Goal: Check status: Check status

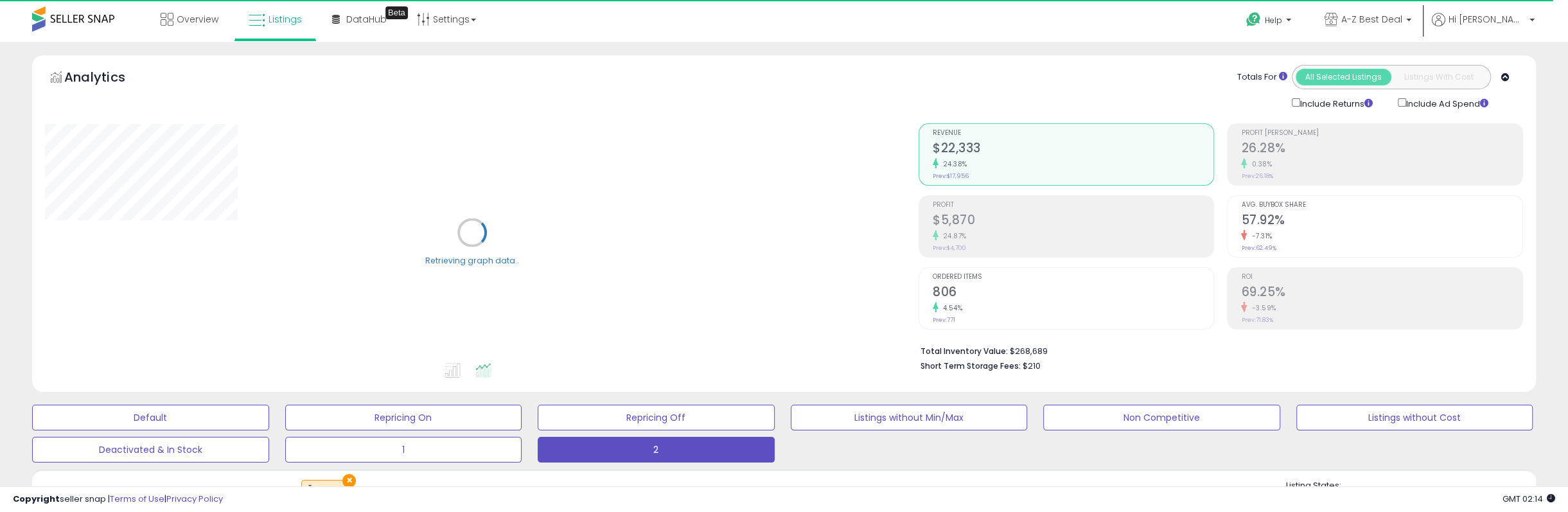
click at [1002, 228] on h2 "$5,870" at bounding box center [1073, 221] width 281 height 17
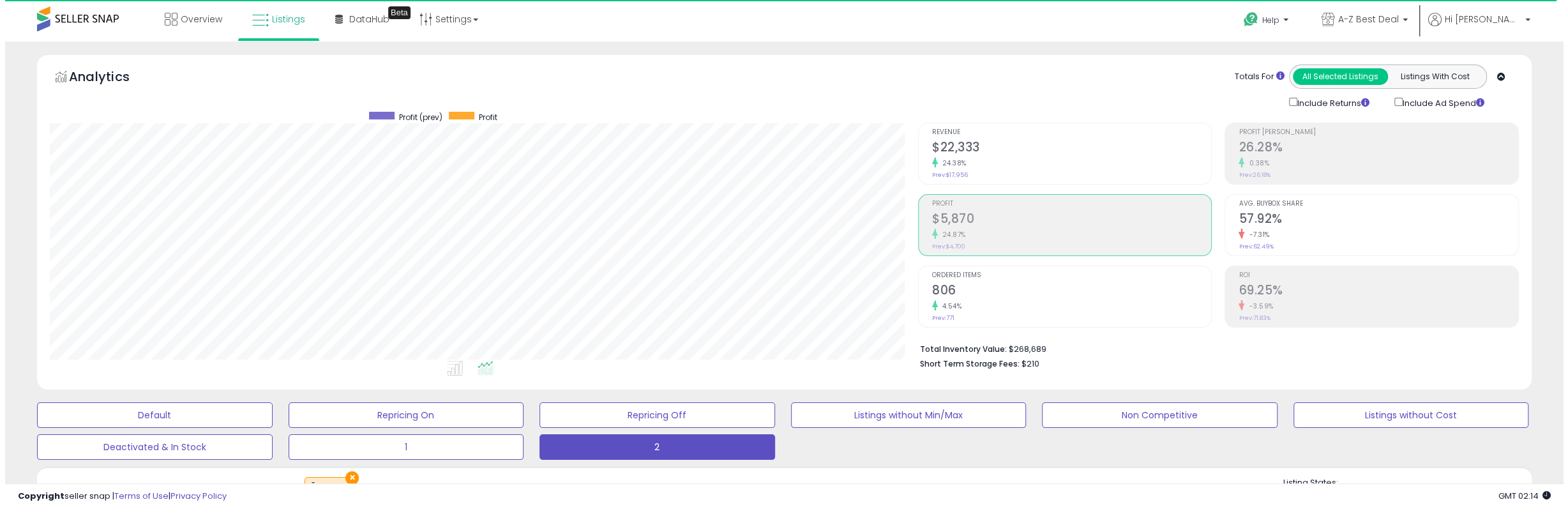
scroll to position [262, 869]
click at [1064, 218] on h2 "$5,870" at bounding box center [1067, 220] width 280 height 17
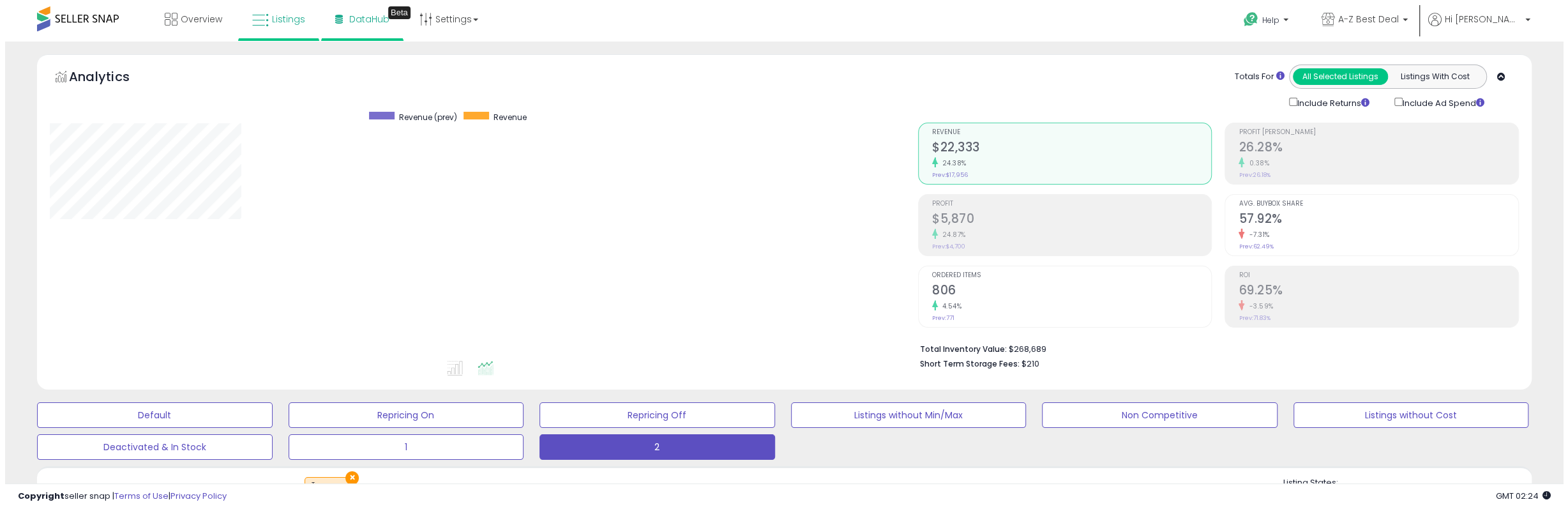
scroll to position [262, 869]
click at [1002, 226] on h2 "$5,870" at bounding box center [1067, 220] width 280 height 17
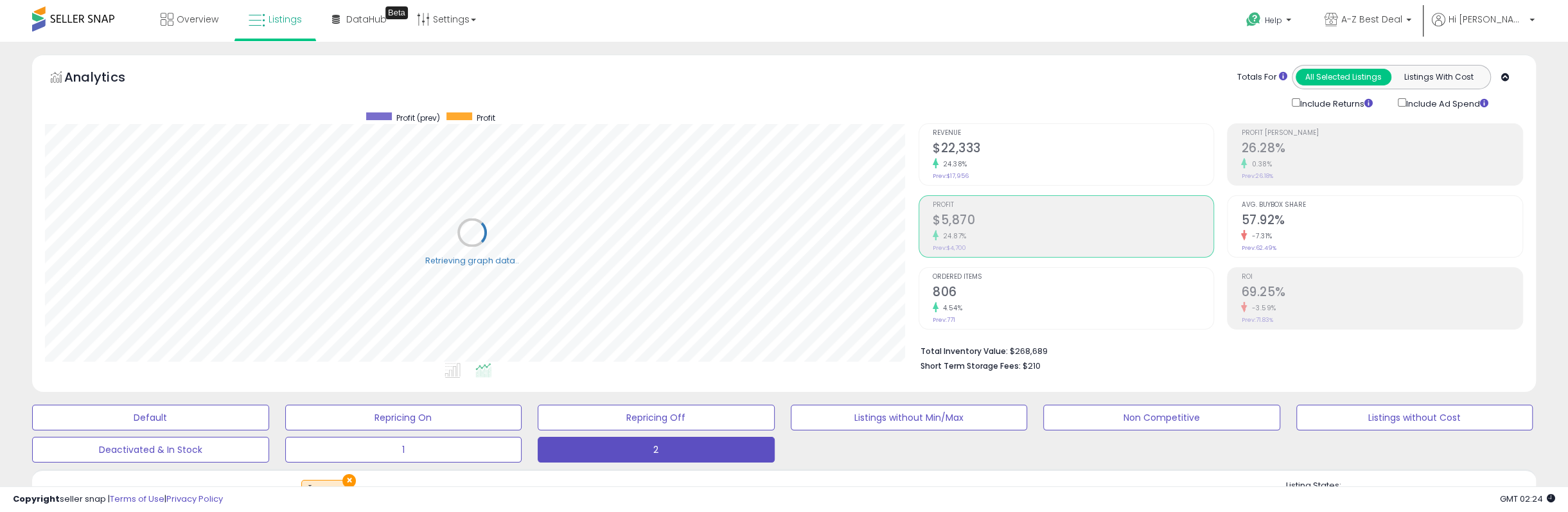
scroll to position [641883, 641474]
